Goal: Transaction & Acquisition: Book appointment/travel/reservation

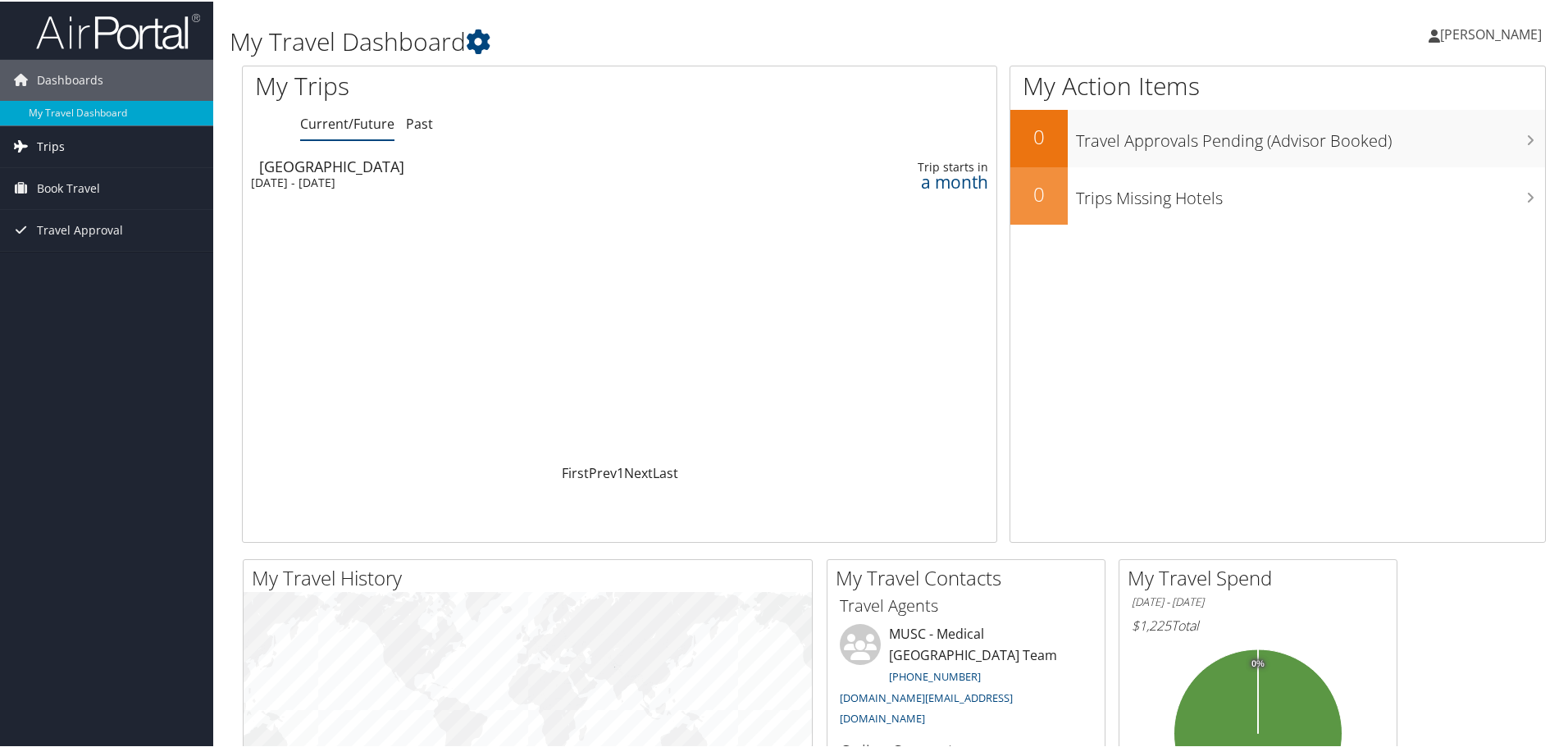
click at [49, 145] on span "Trips" at bounding box center [51, 145] width 28 height 41
click at [85, 179] on link "Current/Future Trips" at bounding box center [107, 178] width 213 height 25
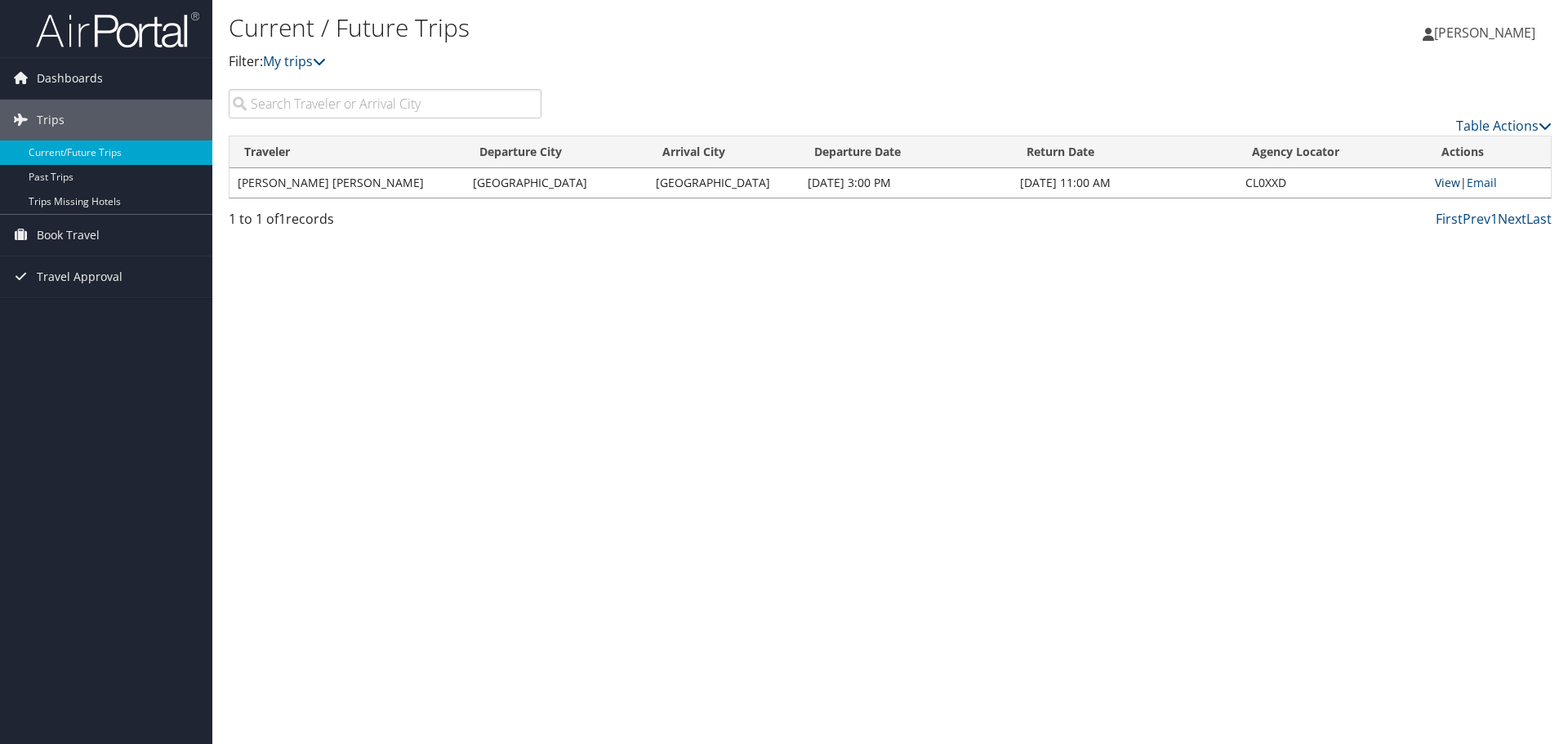
click at [1438, 180] on link "View" at bounding box center [1447, 183] width 25 height 16
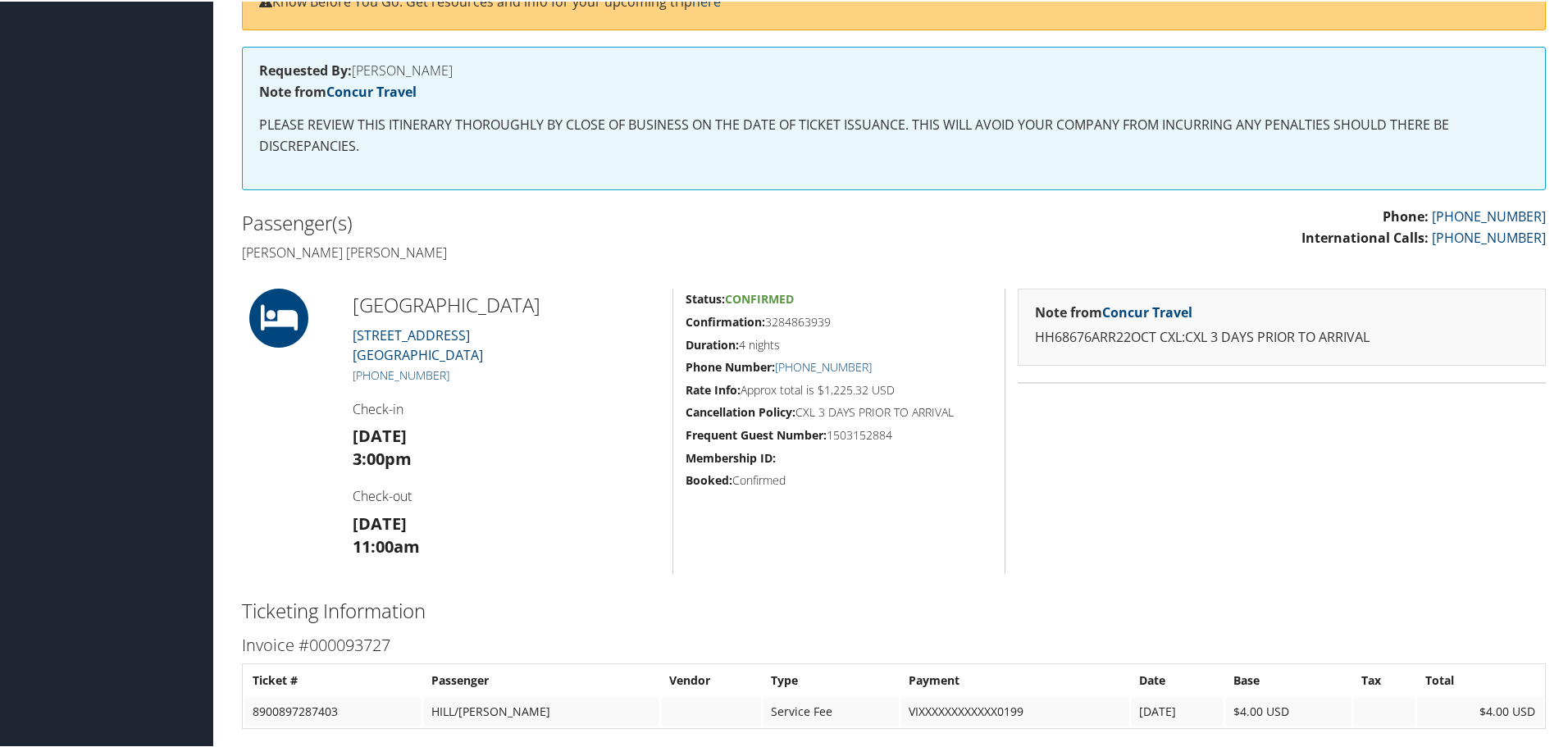
scroll to position [349, 0]
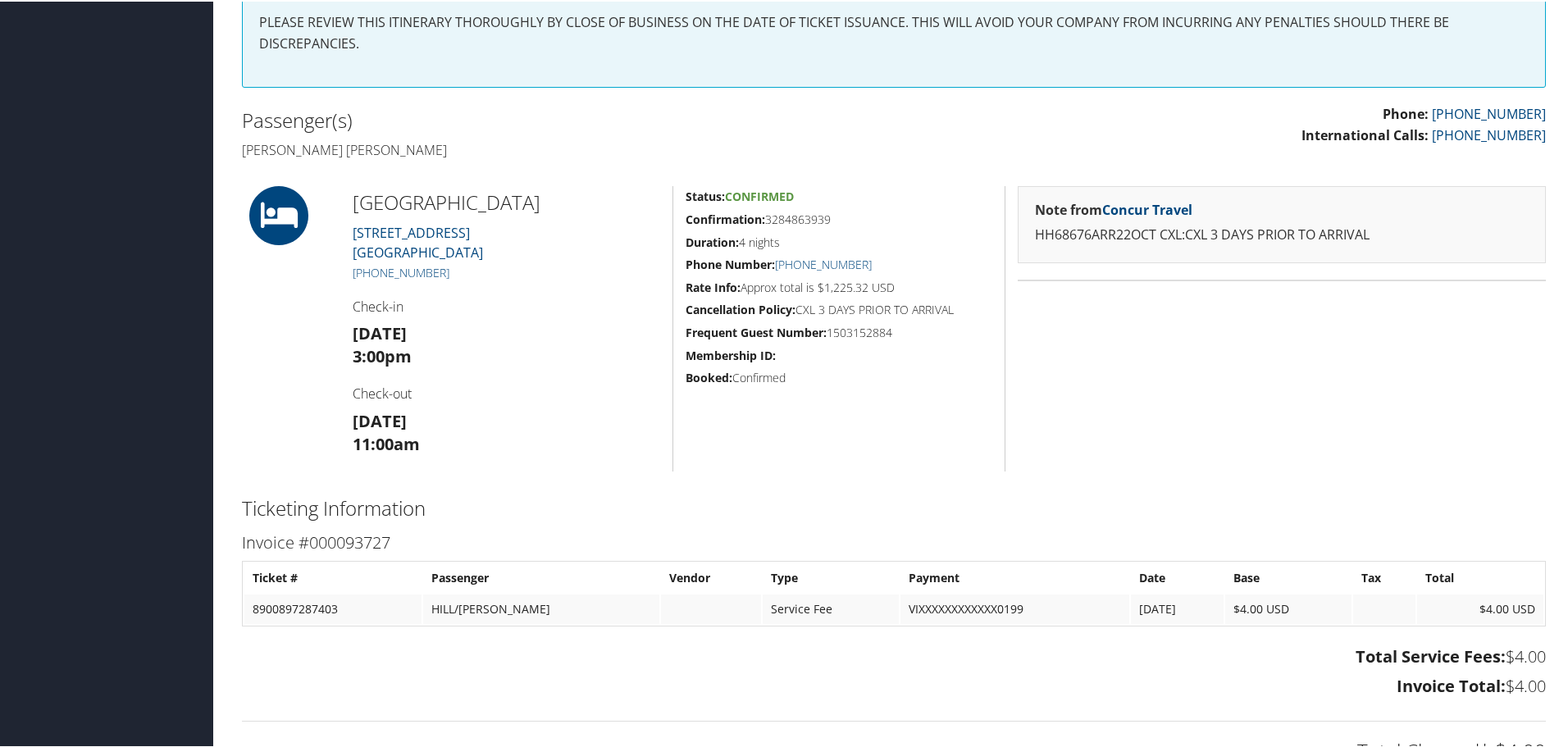
click at [1142, 422] on div "Note from Concur Travel HH68676ARR22OCT CXL:CXL 3 DAYS PRIOR TO ARRIVAL" at bounding box center [1281, 327] width 554 height 285
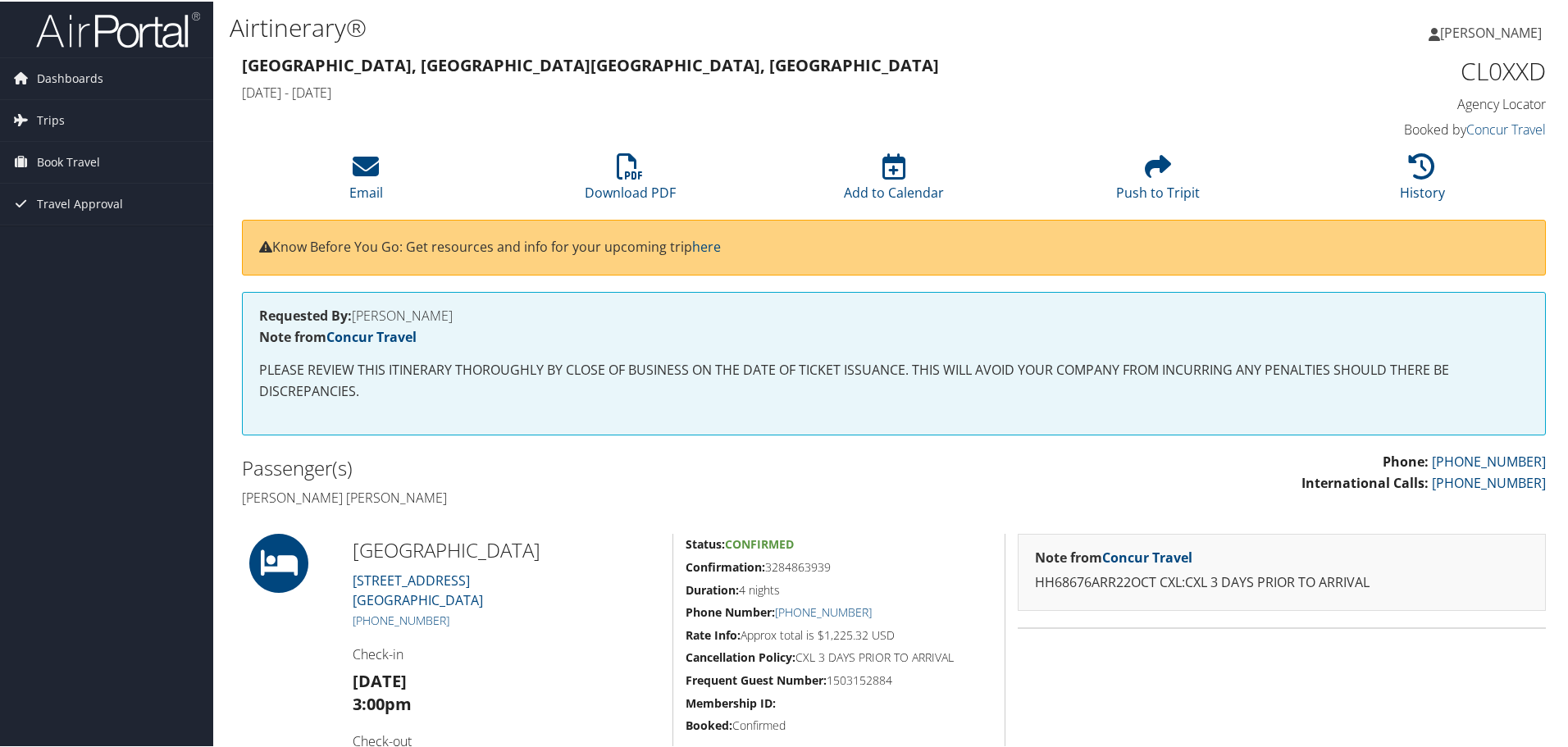
scroll to position [0, 0]
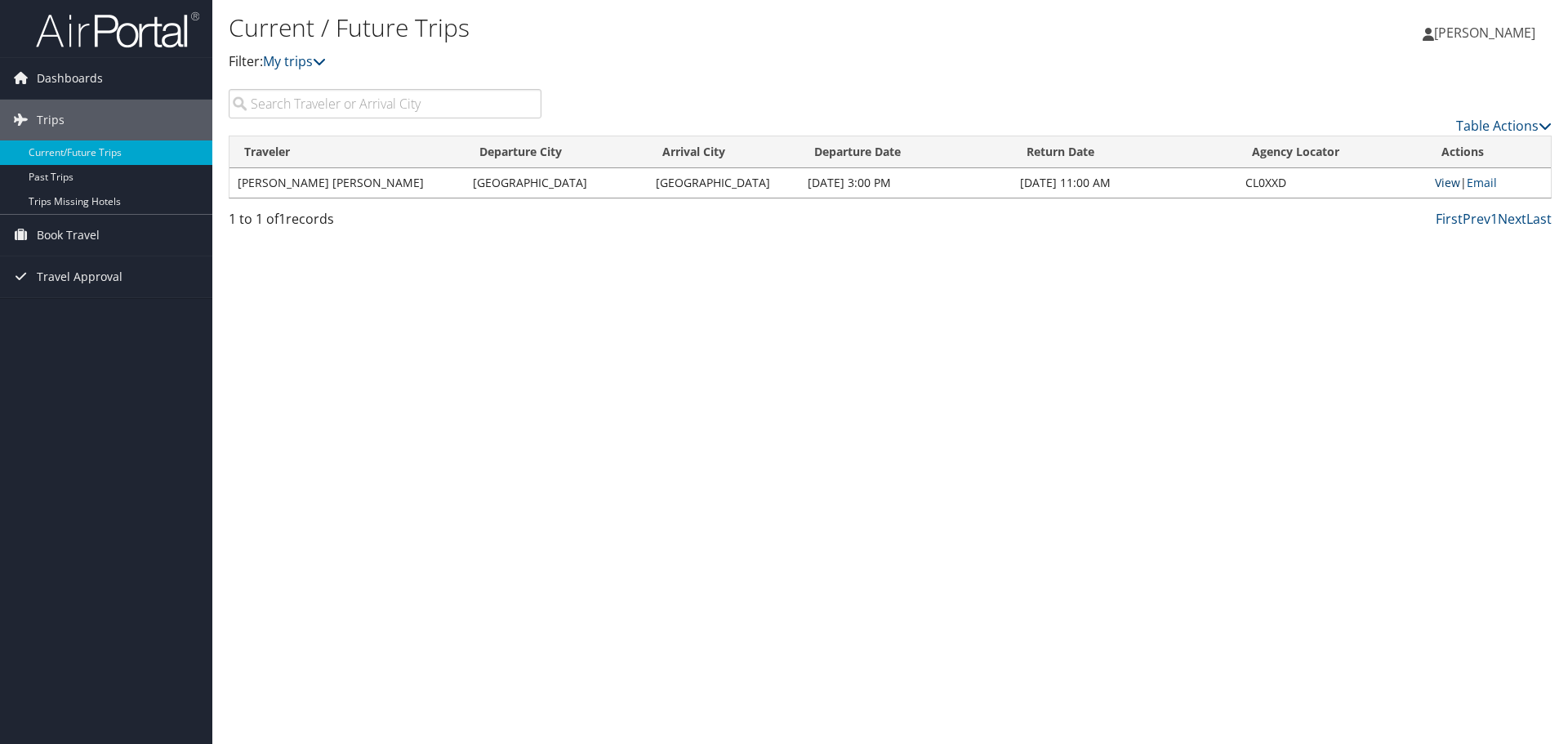
click at [1444, 180] on link "View" at bounding box center [1447, 183] width 25 height 16
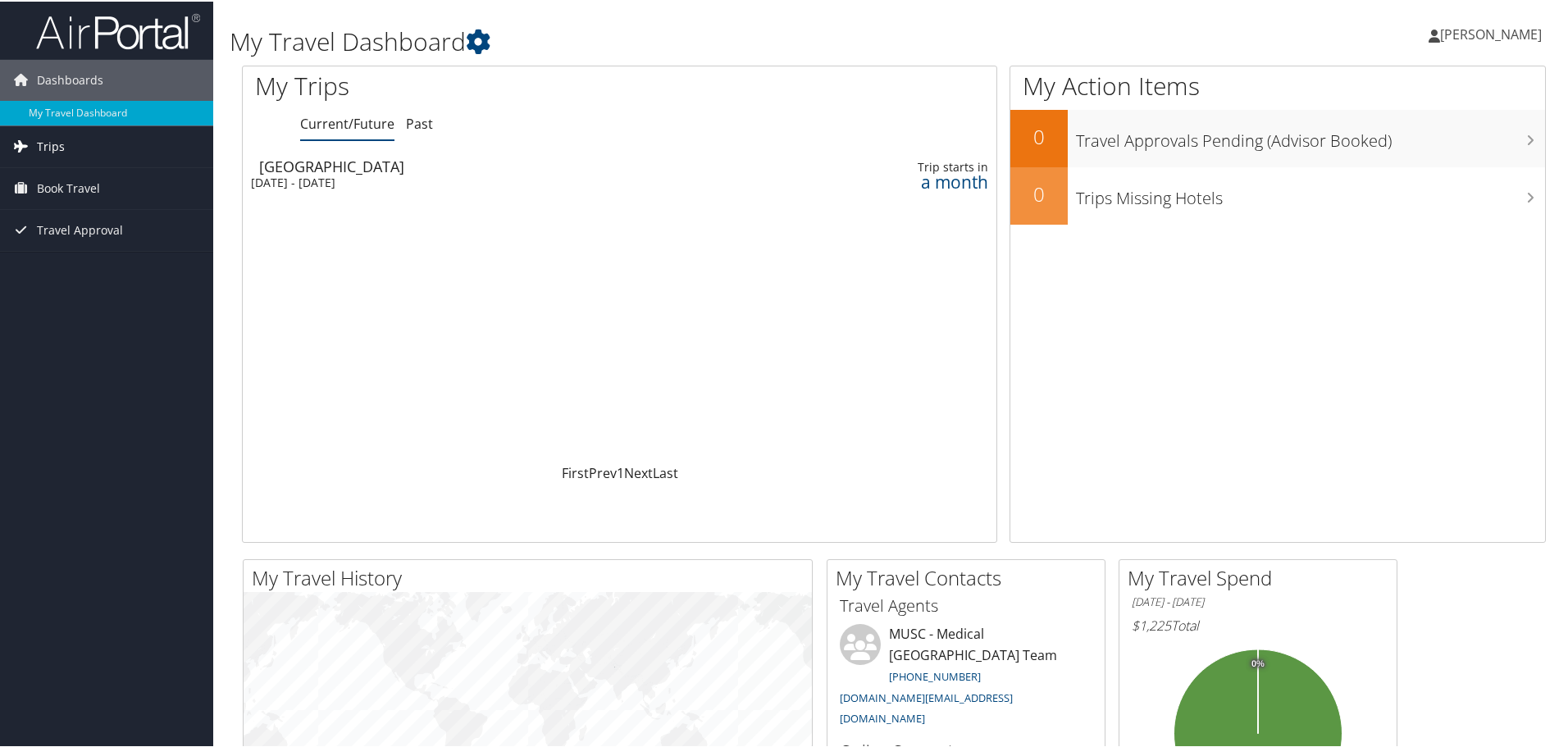
click at [34, 143] on link "Trips" at bounding box center [107, 145] width 213 height 41
click at [55, 254] on span "Book Travel" at bounding box center [68, 260] width 63 height 41
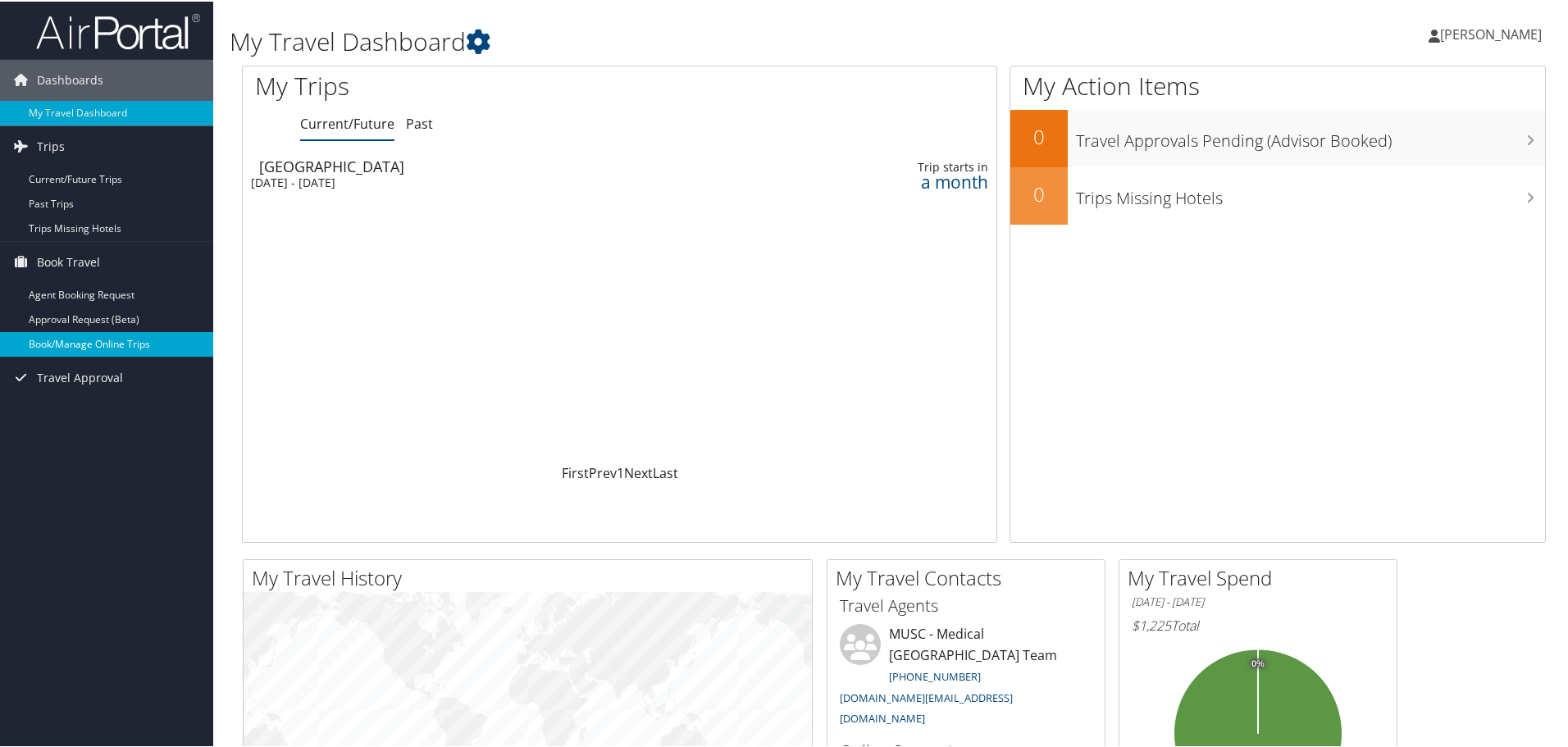
click at [129, 347] on link "Book/Manage Online Trips" at bounding box center [107, 342] width 213 height 25
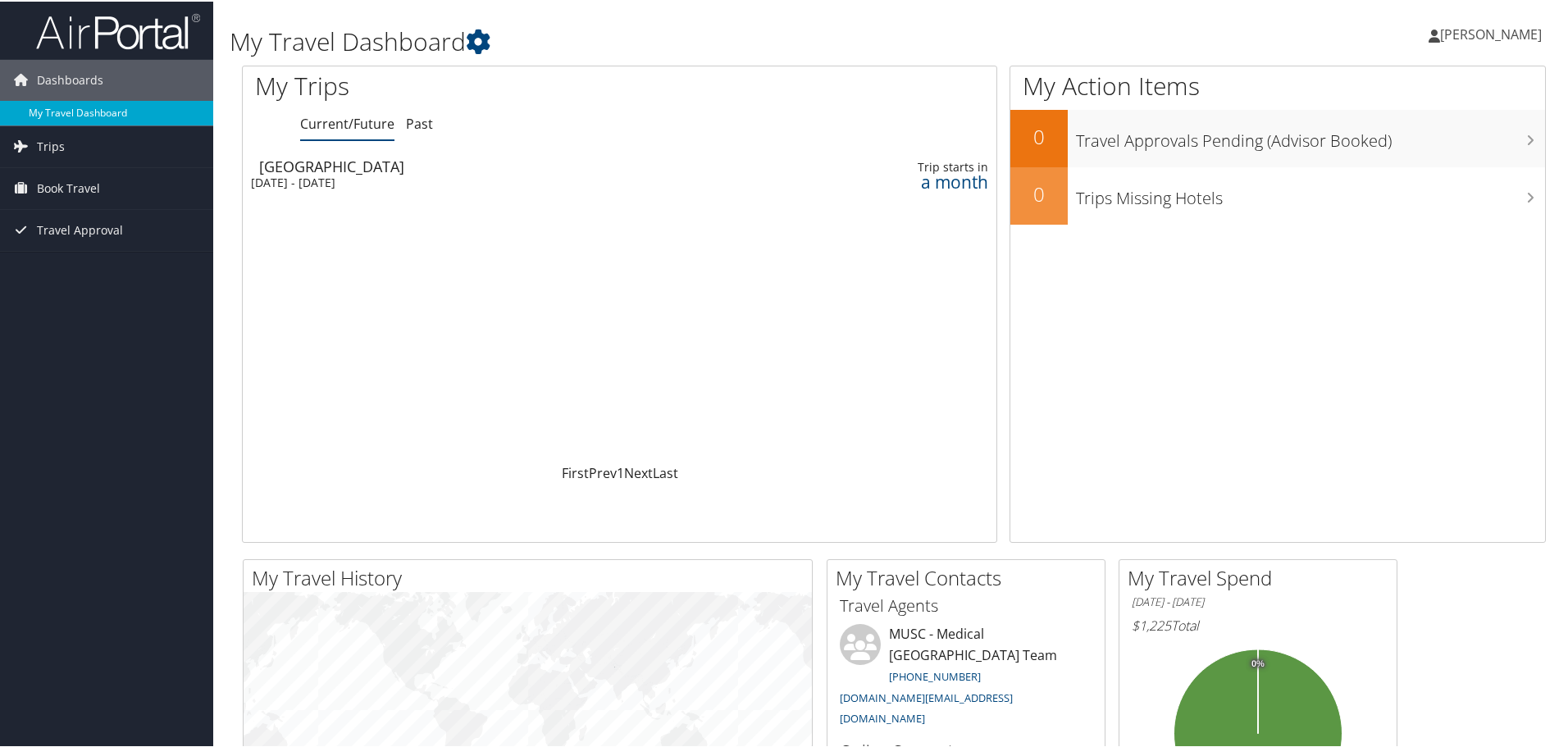
click at [68, 102] on link "My Travel Dashboard" at bounding box center [107, 111] width 213 height 25
click at [414, 119] on link "Past" at bounding box center [419, 122] width 27 height 18
click at [364, 132] on li "Current/Future" at bounding box center [347, 124] width 95 height 30
click at [45, 146] on span "Trips" at bounding box center [51, 145] width 28 height 41
click at [100, 181] on link "Current/Future Trips" at bounding box center [107, 178] width 213 height 25
